Goal: Navigation & Orientation: Find specific page/section

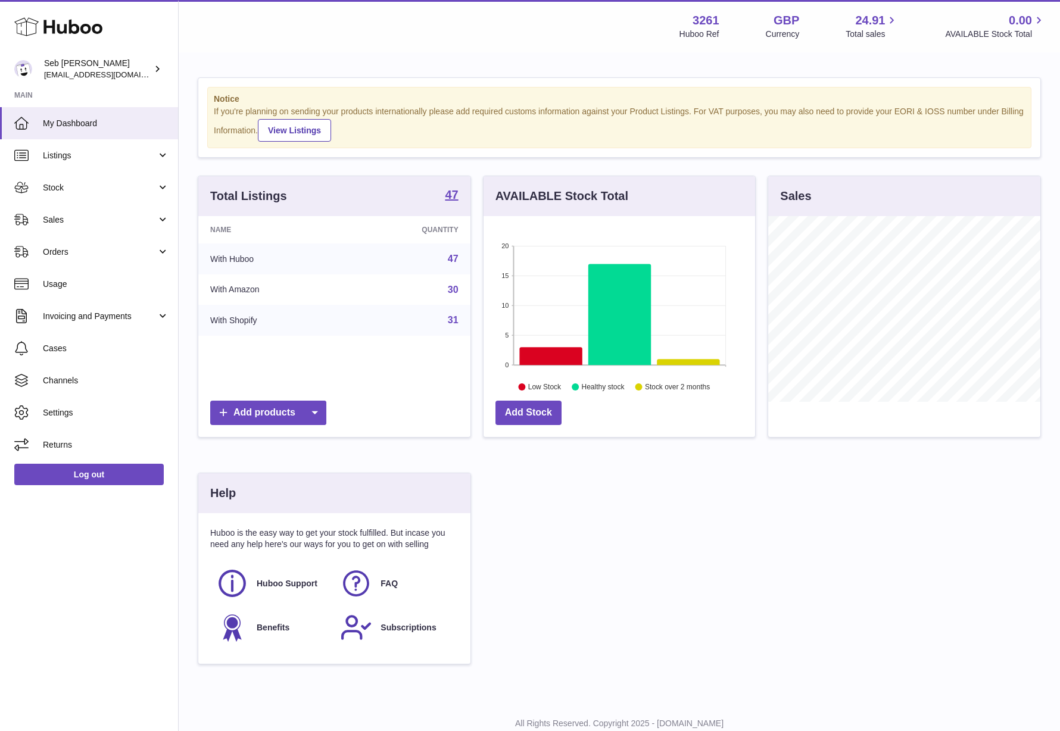
scroll to position [186, 272]
click at [102, 216] on span "Sales" at bounding box center [100, 219] width 114 height 11
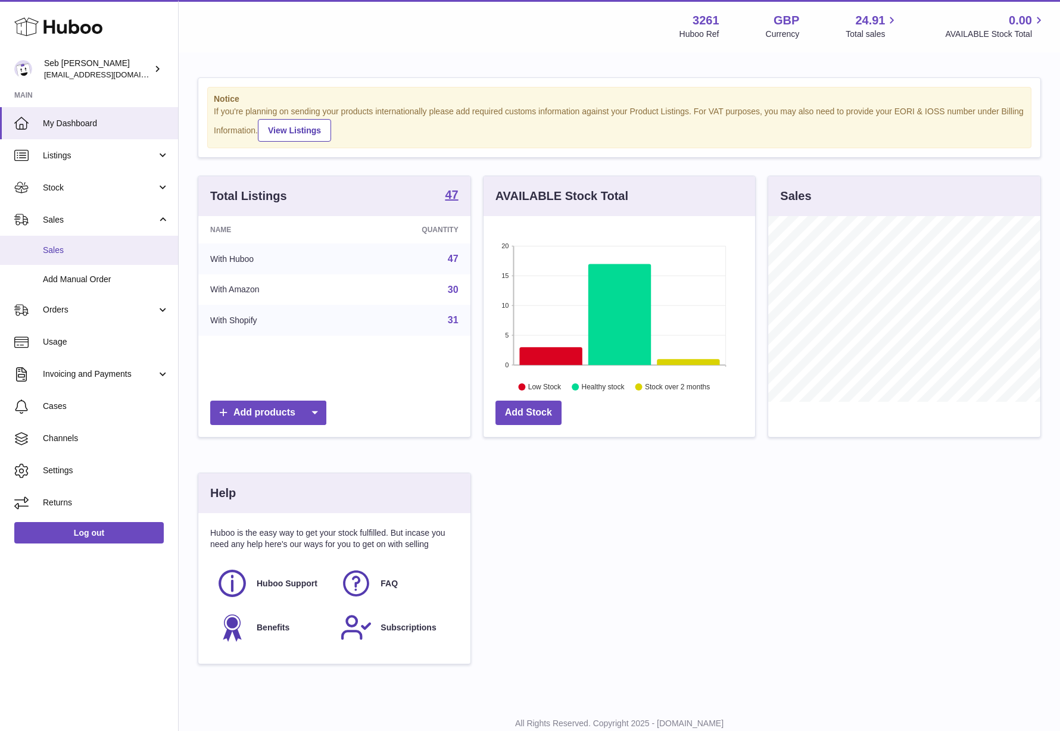
click at [108, 251] on span "Sales" at bounding box center [106, 250] width 126 height 11
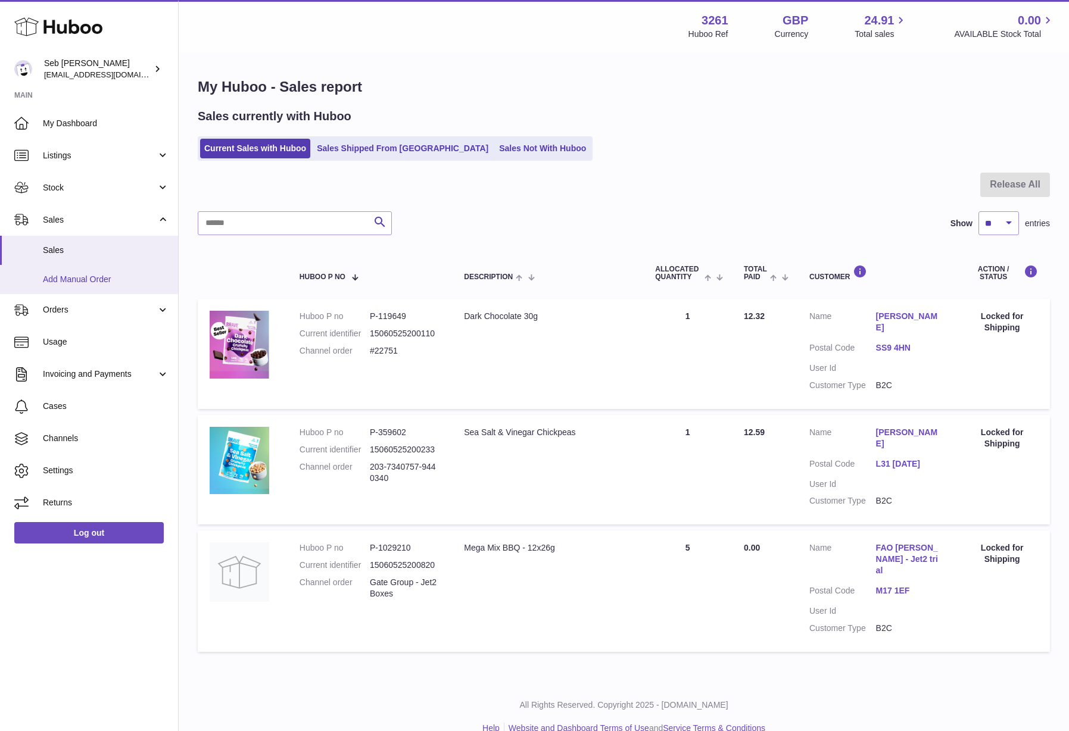
click at [120, 277] on span "Add Manual Order" at bounding box center [106, 279] width 126 height 11
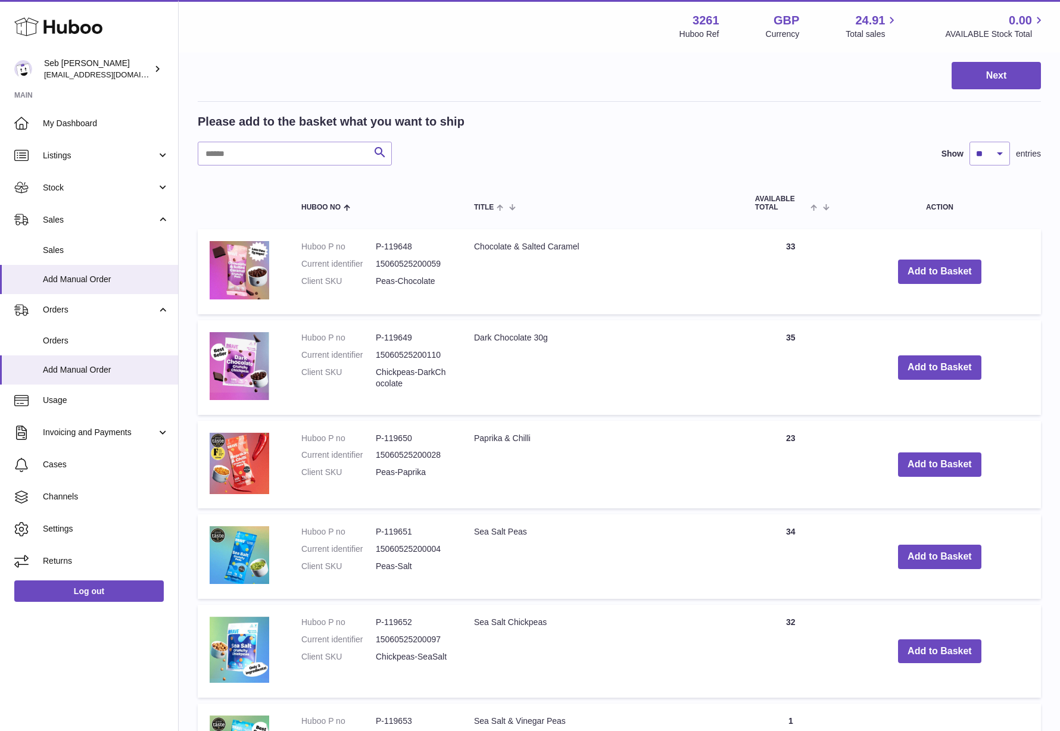
scroll to position [182, 0]
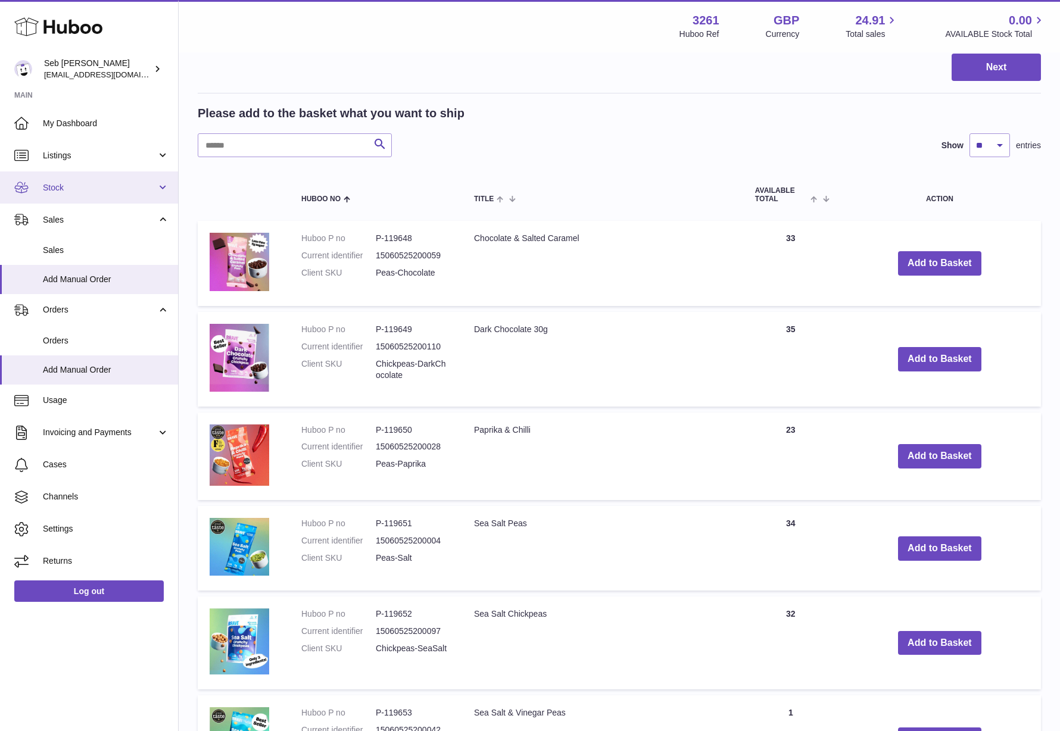
click at [85, 181] on link "Stock" at bounding box center [89, 188] width 178 height 32
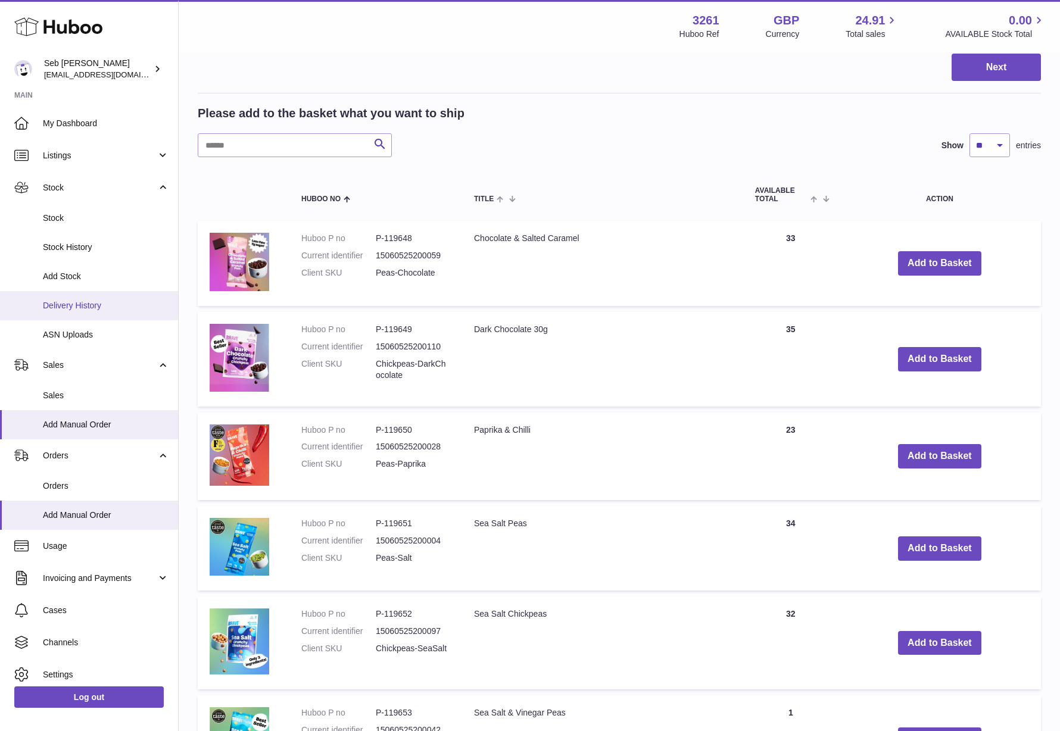
click at [124, 309] on span "Delivery History" at bounding box center [106, 305] width 126 height 11
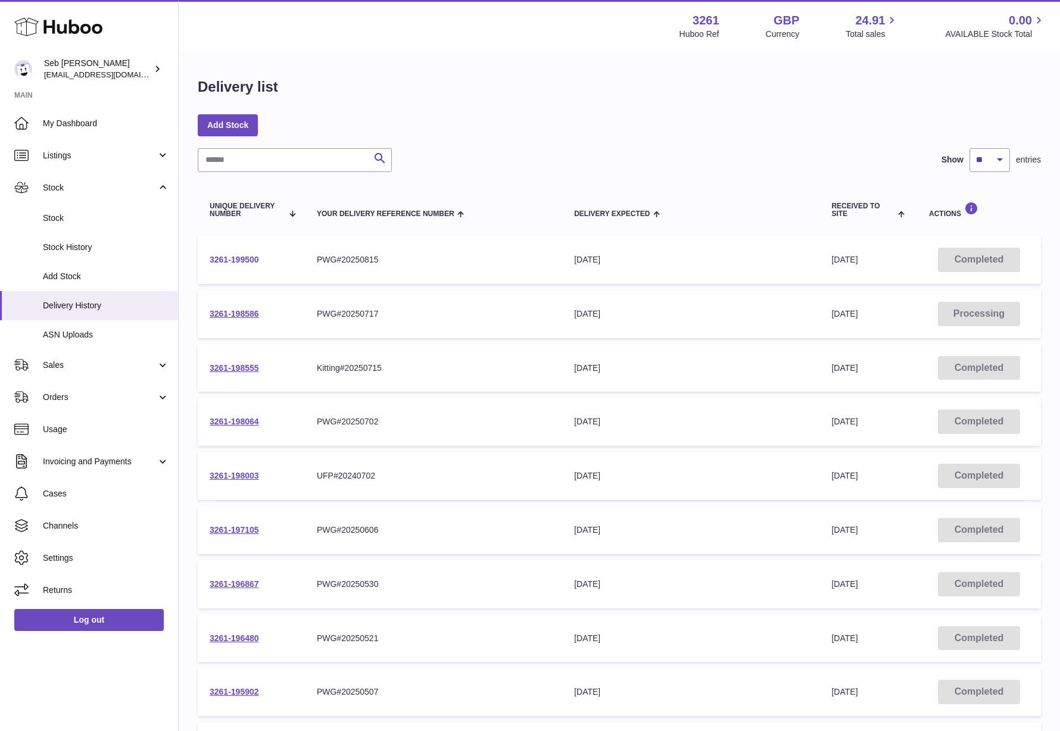
click at [250, 258] on link "3261-199500" at bounding box center [234, 260] width 49 height 10
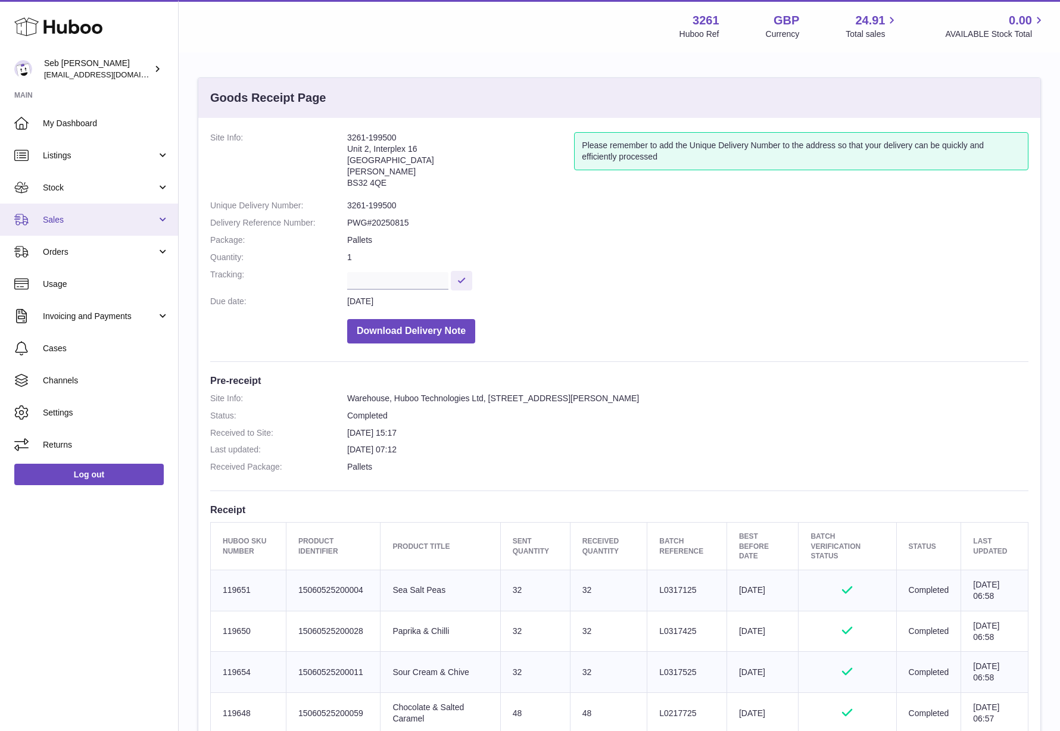
click at [76, 223] on span "Sales" at bounding box center [100, 219] width 114 height 11
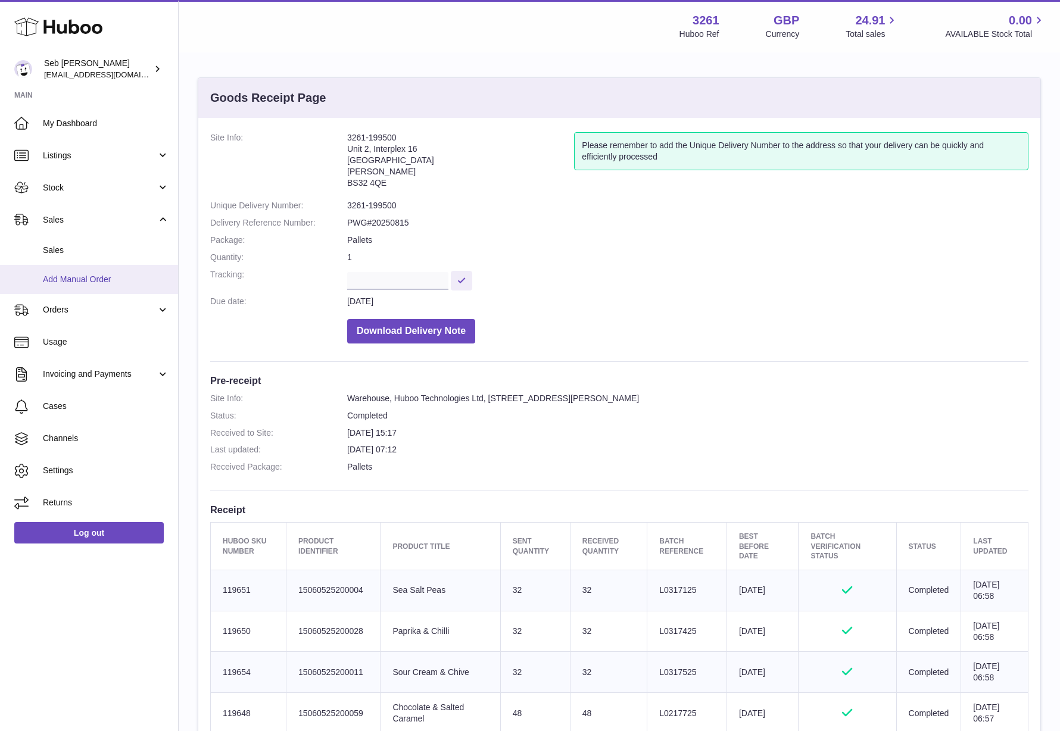
click at [91, 278] on span "Add Manual Order" at bounding box center [106, 279] width 126 height 11
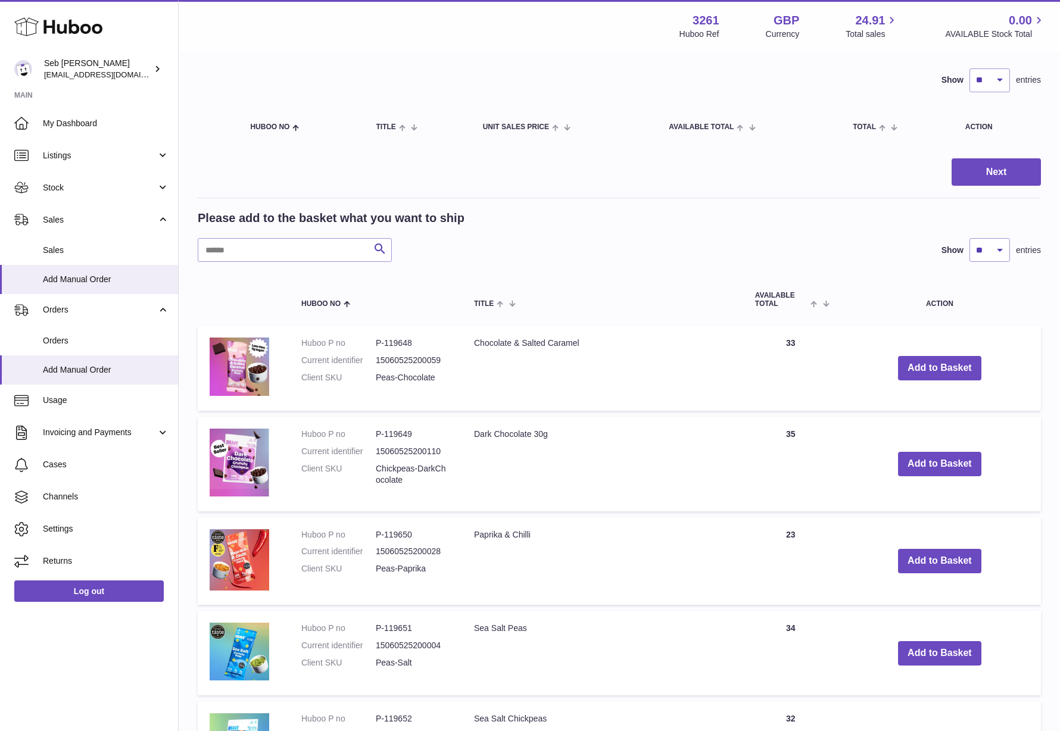
scroll to position [89, 0]
